Goal: Task Accomplishment & Management: Use online tool/utility

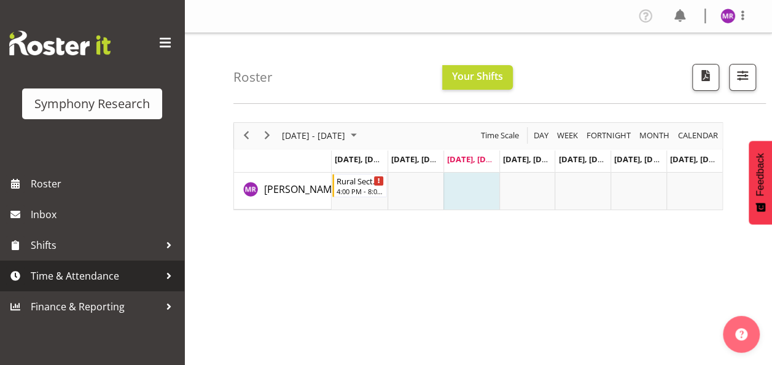
click at [111, 281] on span "Time & Attendance" at bounding box center [95, 276] width 129 height 18
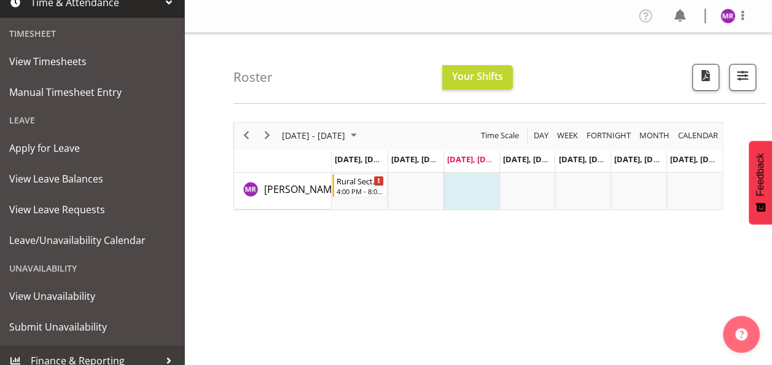
scroll to position [282, 0]
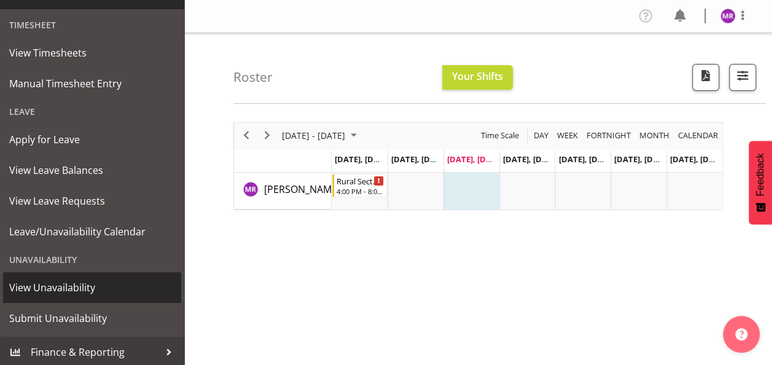
click at [90, 285] on span "View Unavailability" at bounding box center [92, 287] width 166 height 18
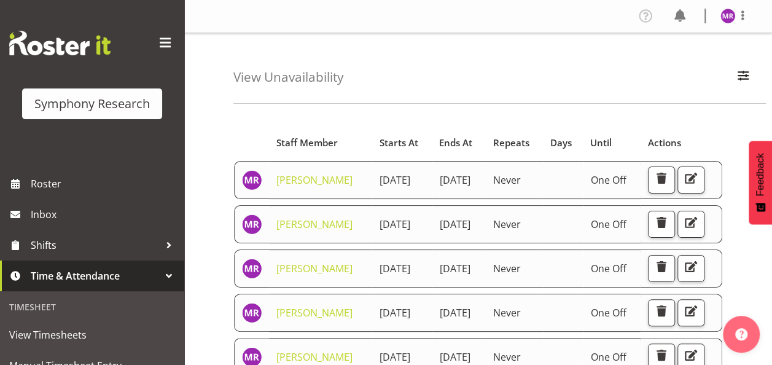
click at [492, 69] on div "View Unavailability Search Search for a particular employee Showing current una…" at bounding box center [500, 68] width 533 height 71
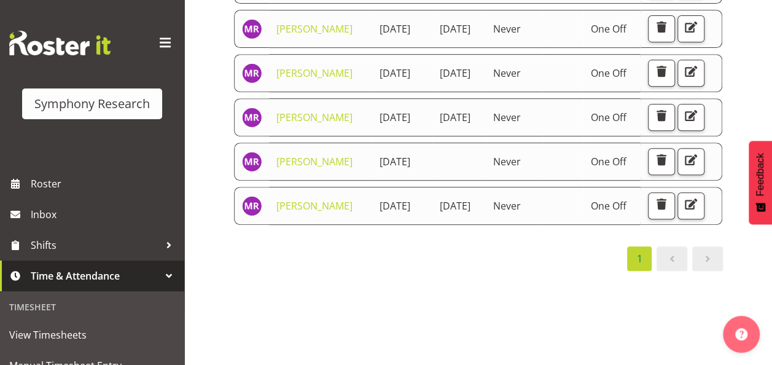
scroll to position [364, 0]
click at [534, 271] on div "1" at bounding box center [479, 258] width 490 height 25
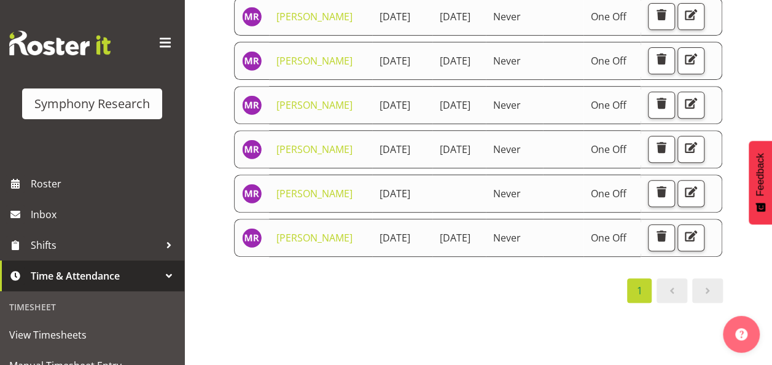
scroll to position [151, 0]
